Goal: Information Seeking & Learning: Learn about a topic

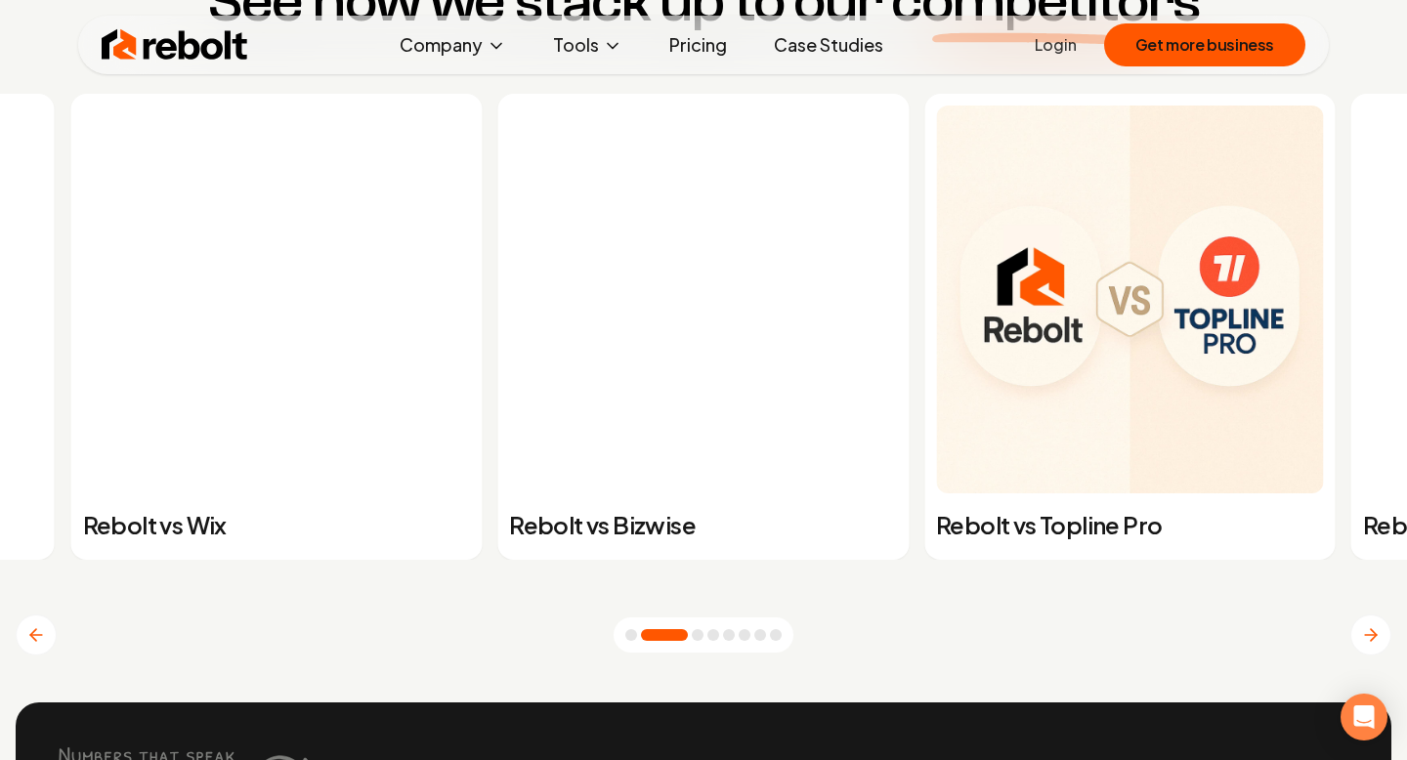
scroll to position [7410, 0]
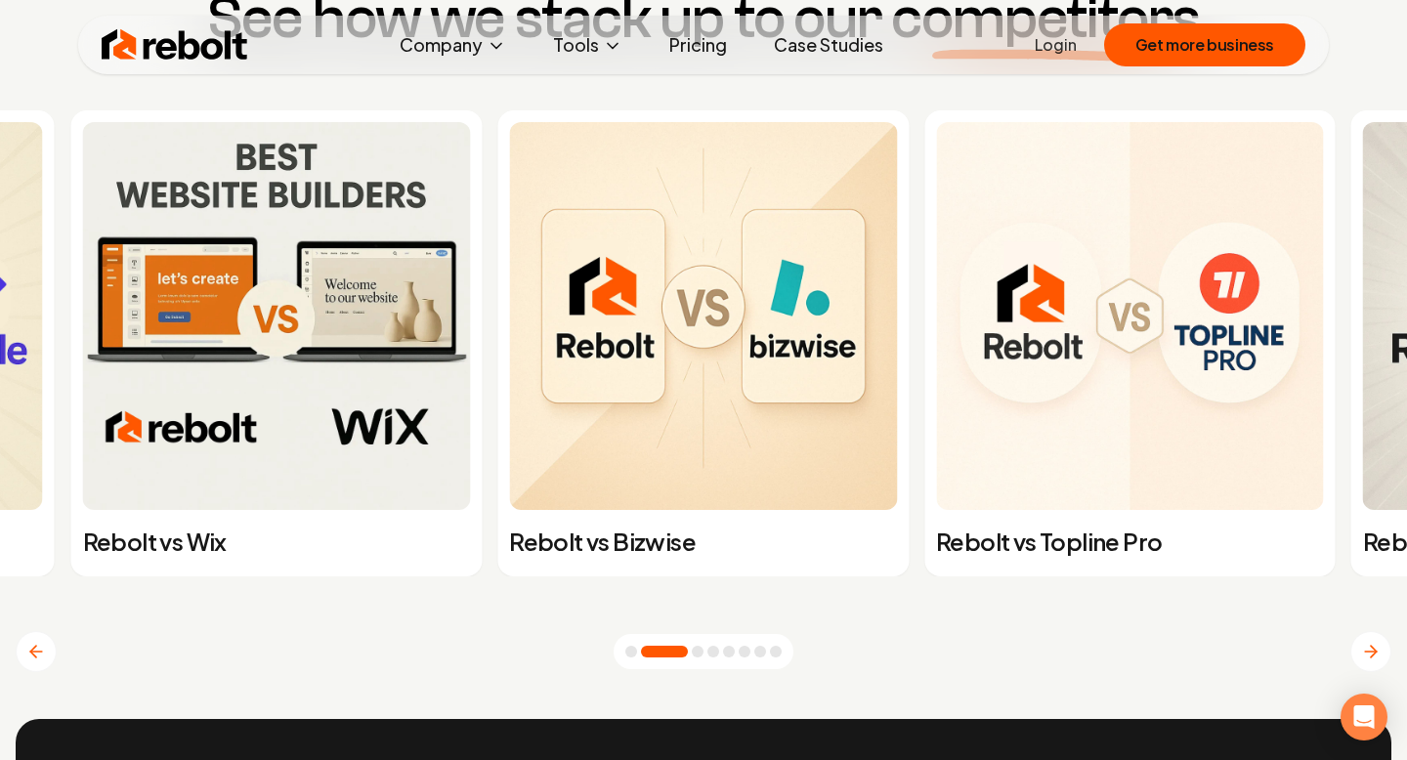
click at [698, 651] on button "Go to slide 3" at bounding box center [698, 652] width 12 height 12
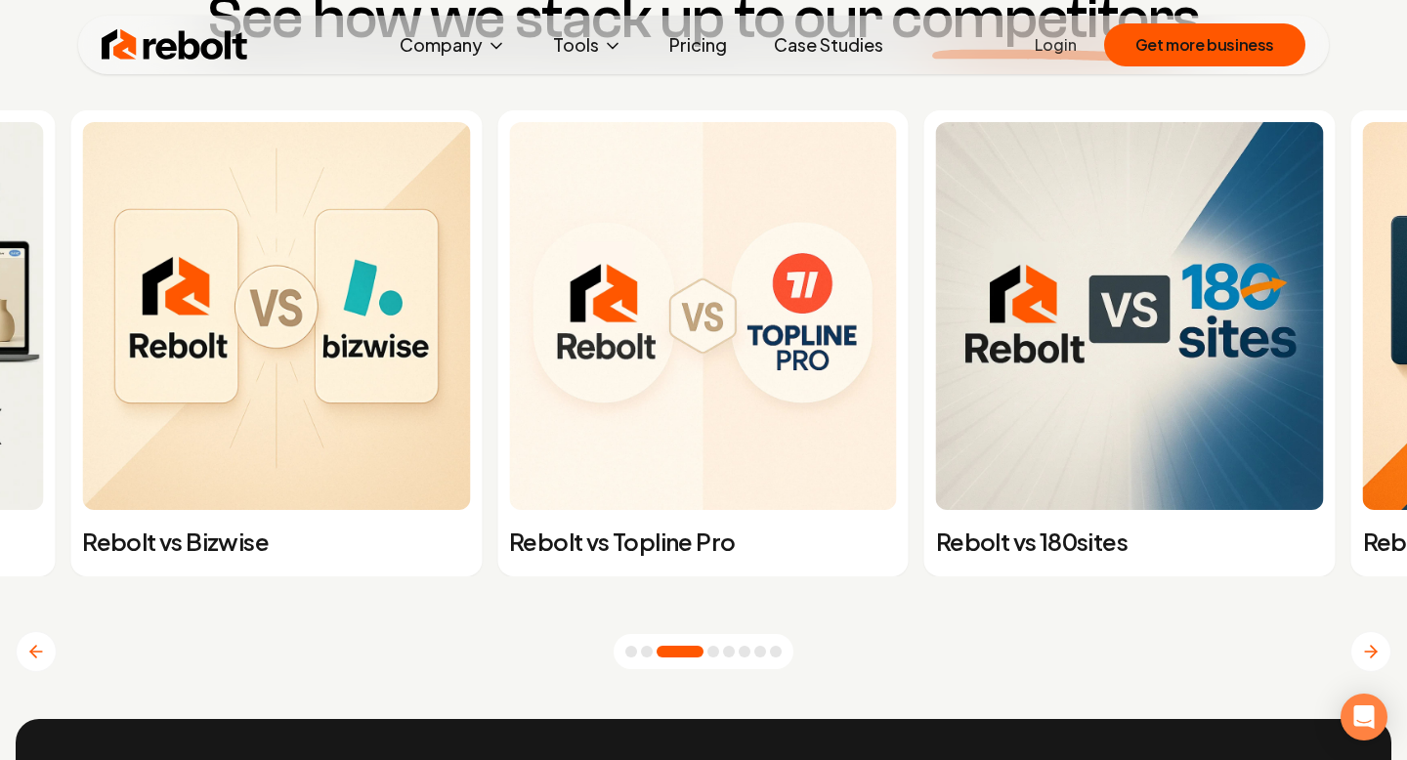
click at [714, 655] on button "Go to slide 4" at bounding box center [713, 652] width 12 height 12
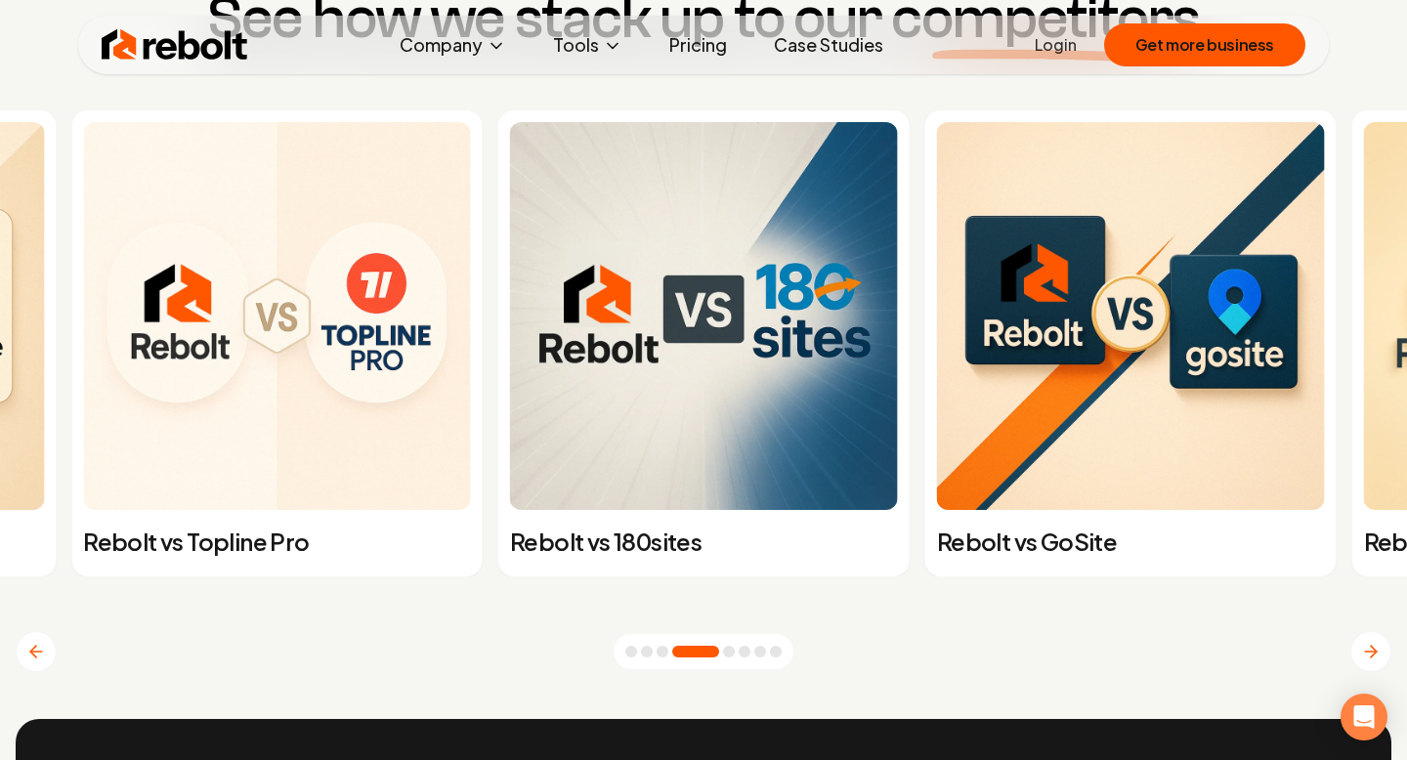
click at [727, 655] on button "Go to slide 5" at bounding box center [729, 652] width 12 height 12
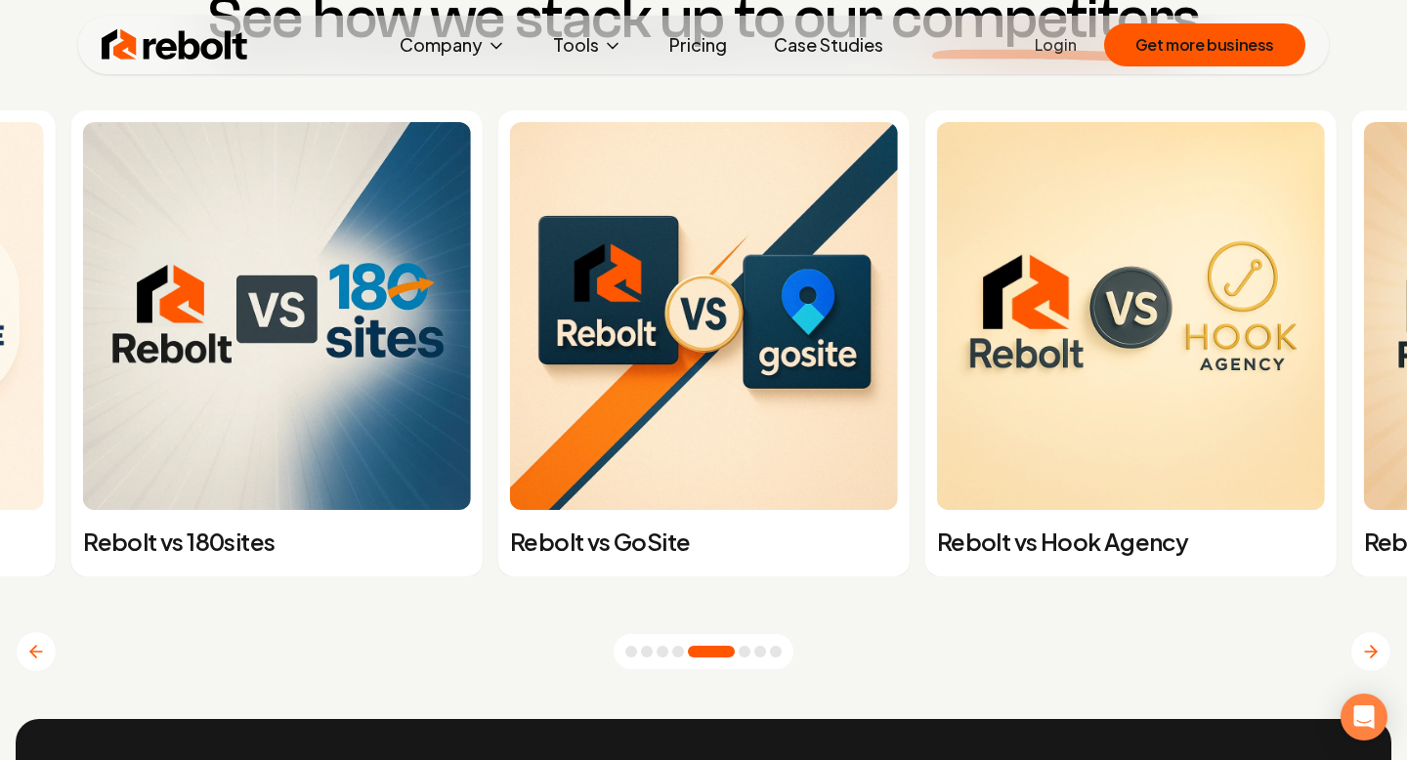
click at [740, 655] on button "Go to slide 6" at bounding box center [745, 652] width 12 height 12
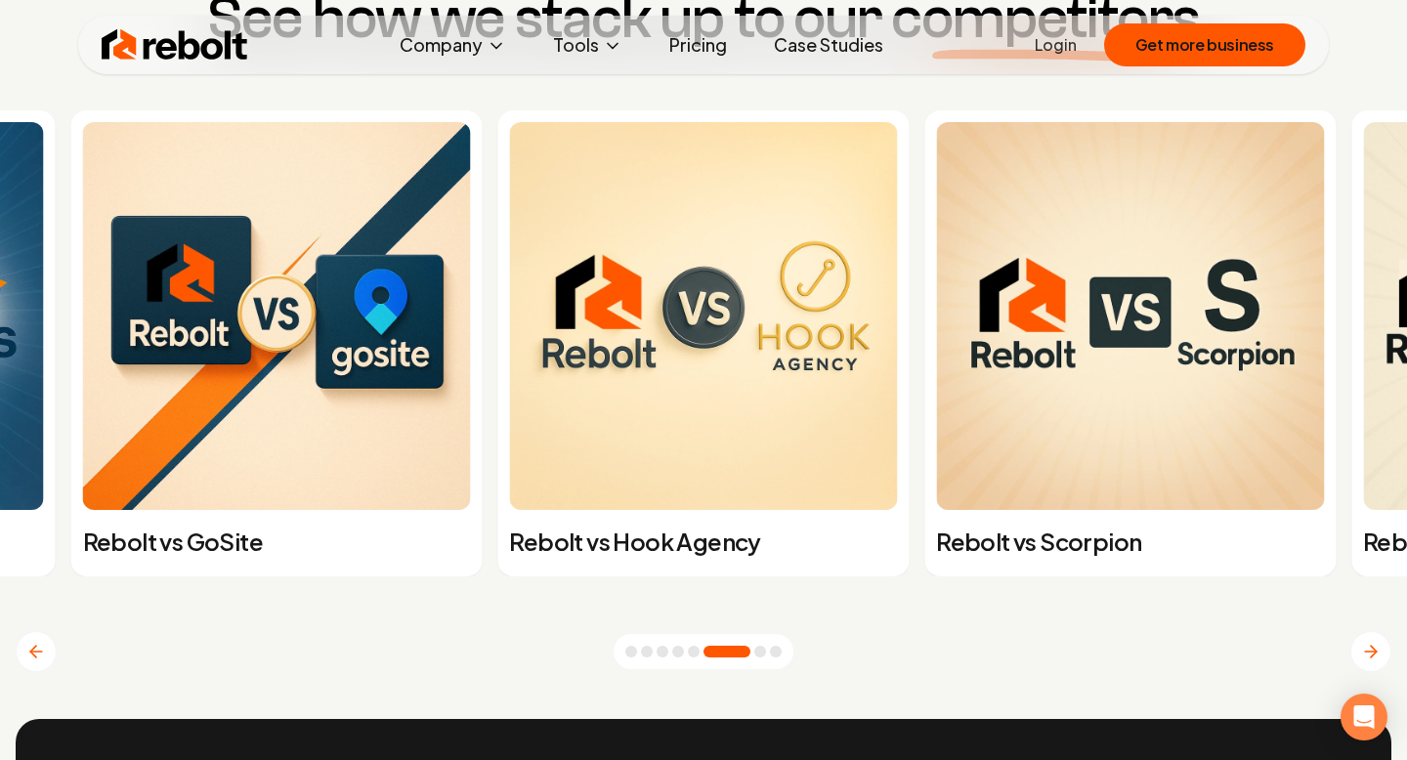
click at [759, 648] on button "Go to slide 7" at bounding box center [760, 652] width 12 height 12
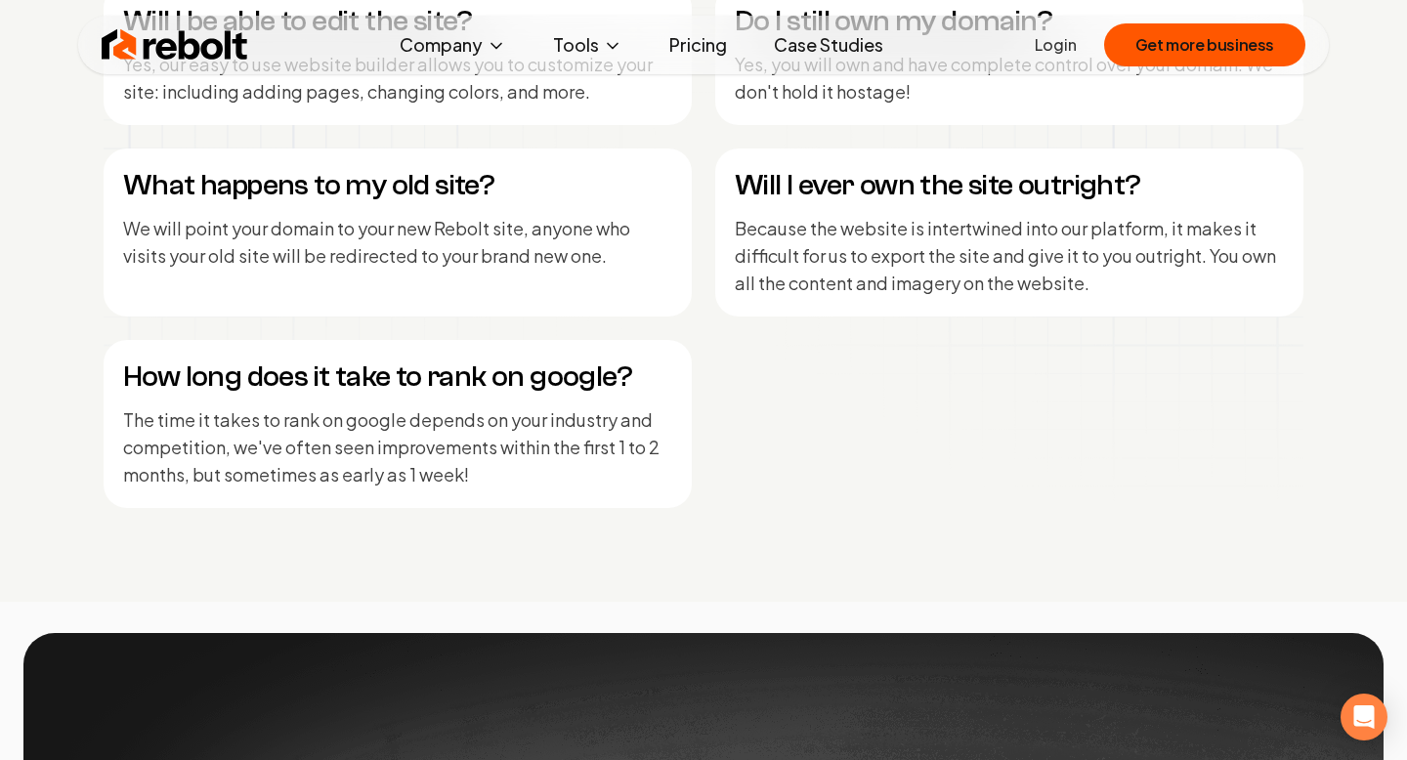
scroll to position [9248, 0]
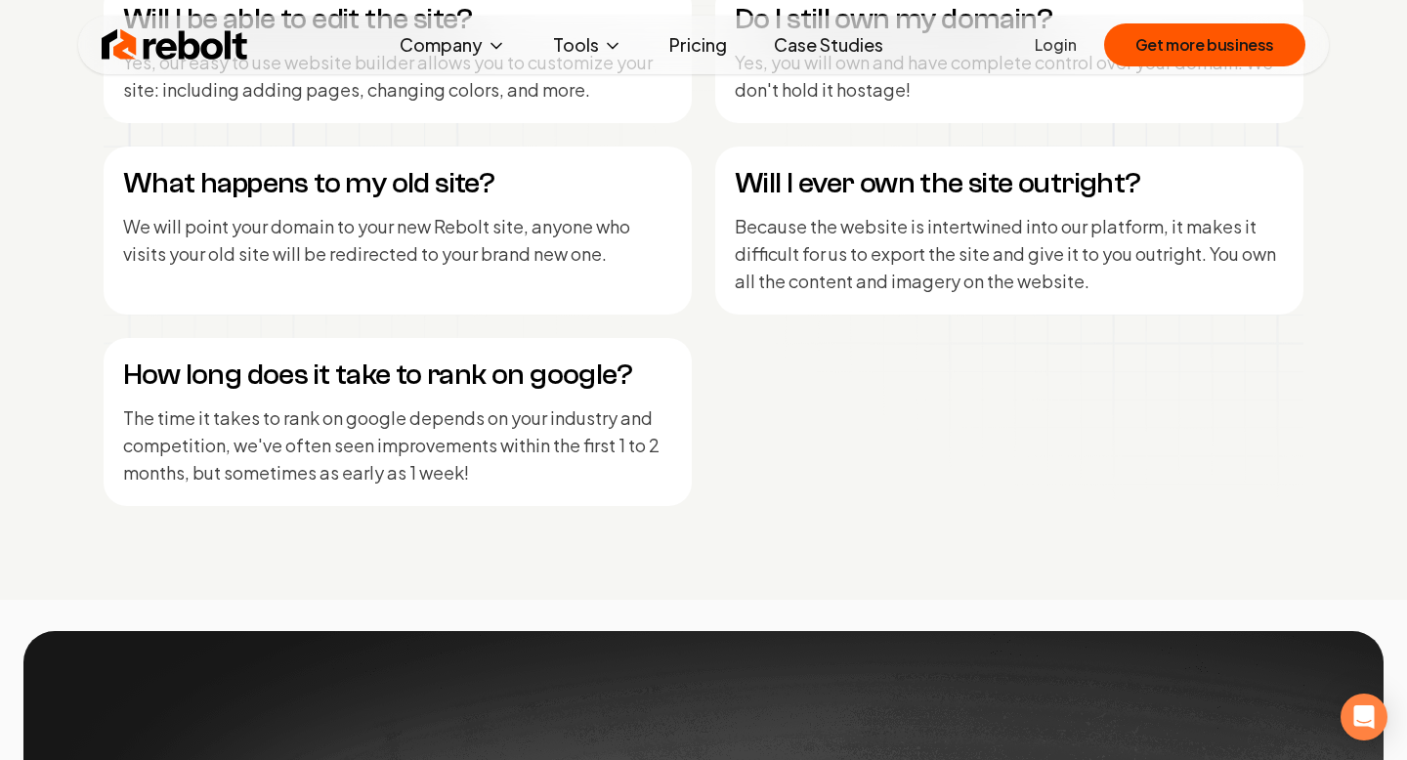
click at [909, 194] on h4 "Will I ever own the site outright?" at bounding box center [1009, 183] width 549 height 35
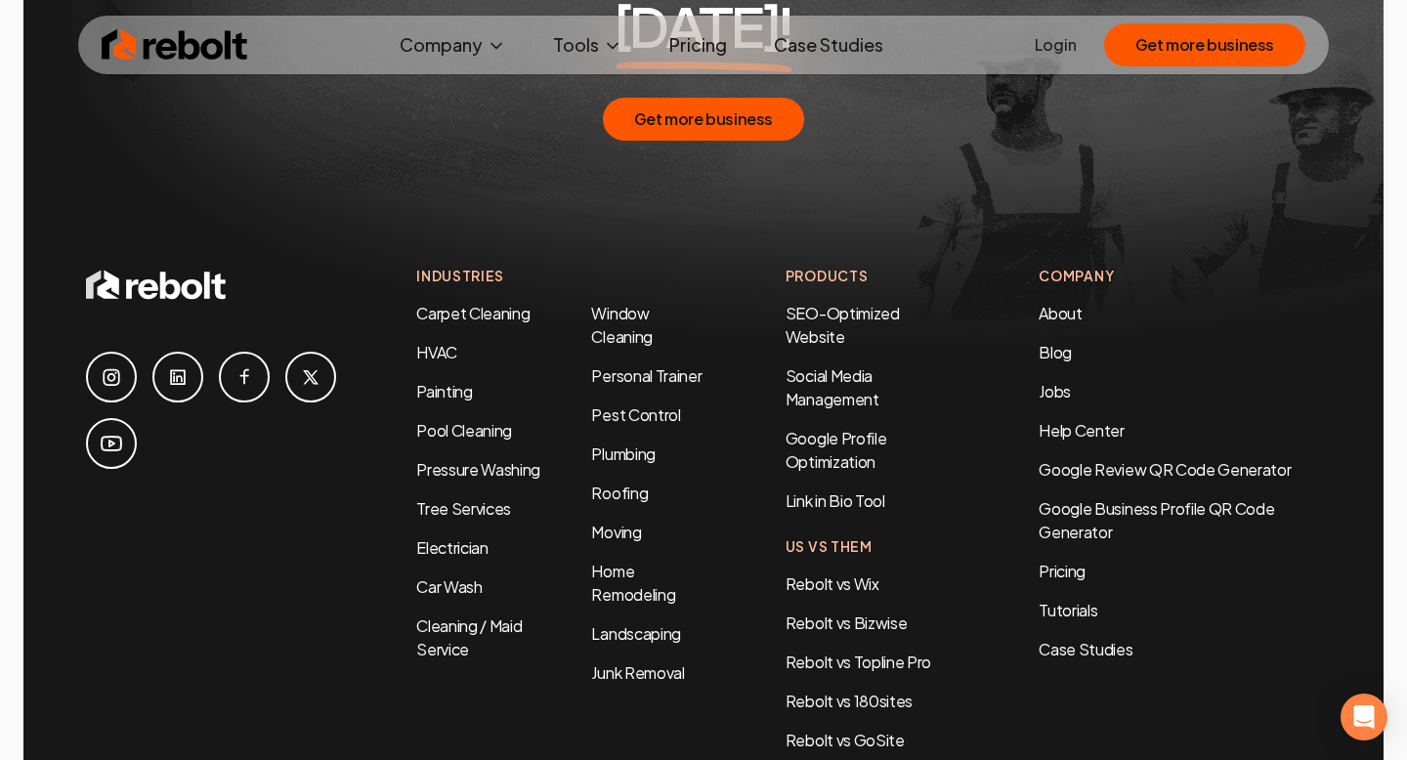
scroll to position [10121, 0]
click at [848, 59] on link "Case Studies" at bounding box center [828, 44] width 141 height 39
